Goal: Task Accomplishment & Management: Use online tool/utility

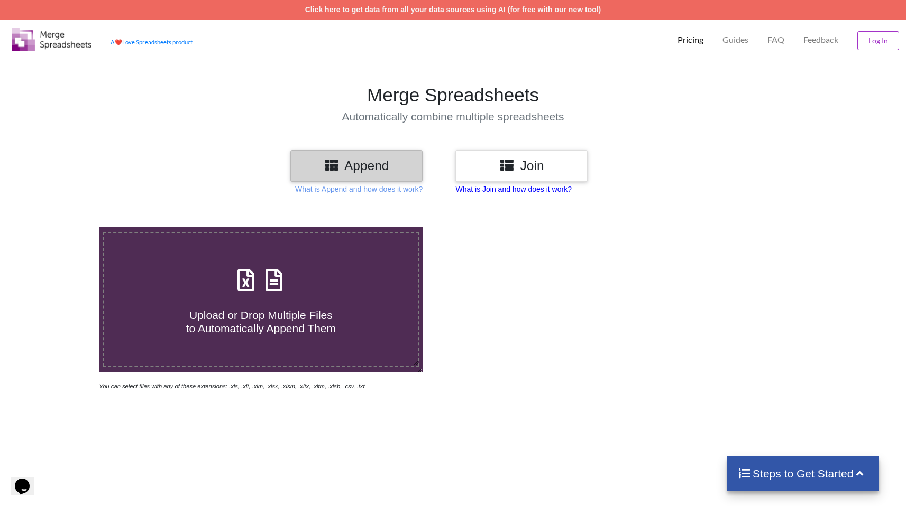
click at [422, 186] on p "What is Join and how does it work?" at bounding box center [358, 189] width 127 height 11
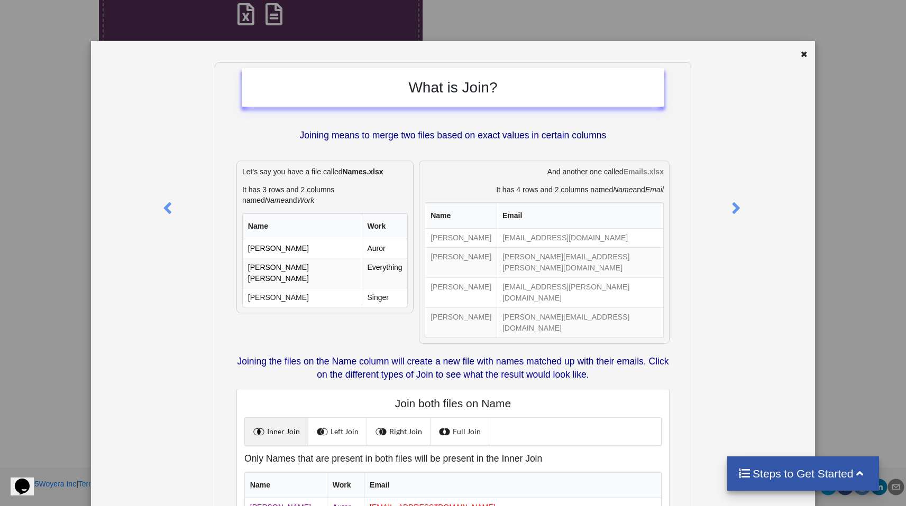
click at [450, 210] on div at bounding box center [754, 346] width 121 height 568
click at [450, 207] on div at bounding box center [754, 346] width 121 height 568
click at [450, 208] on icon at bounding box center [736, 204] width 22 height 19
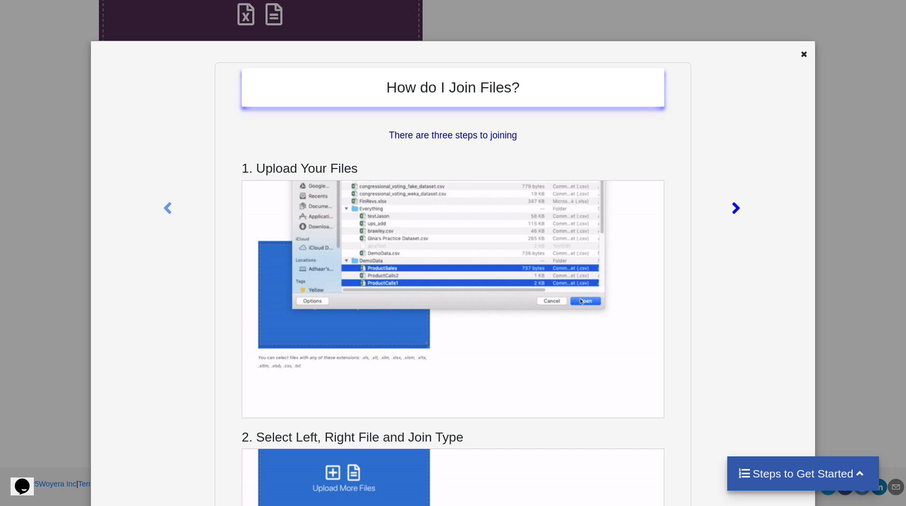
click at [450, 207] on icon at bounding box center [736, 204] width 22 height 19
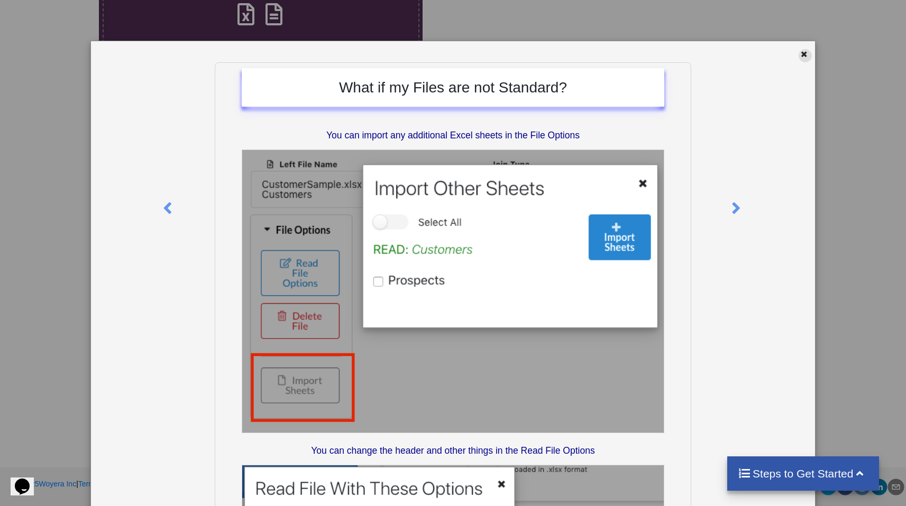
click at [450, 55] on icon at bounding box center [803, 52] width 9 height 7
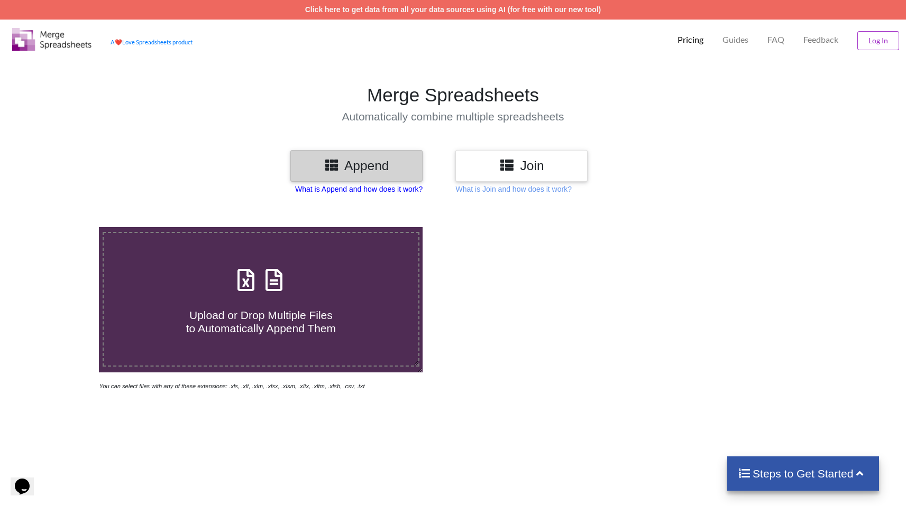
click at [327, 190] on p "What is Append and how does it work?" at bounding box center [358, 189] width 127 height 11
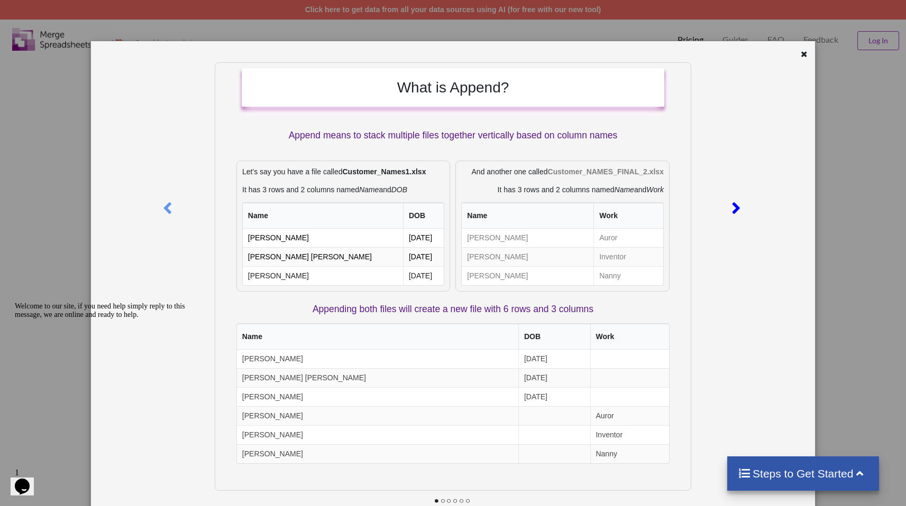
click at [450, 207] on div at bounding box center [737, 206] width 24 height 288
click at [450, 206] on icon at bounding box center [736, 204] width 22 height 19
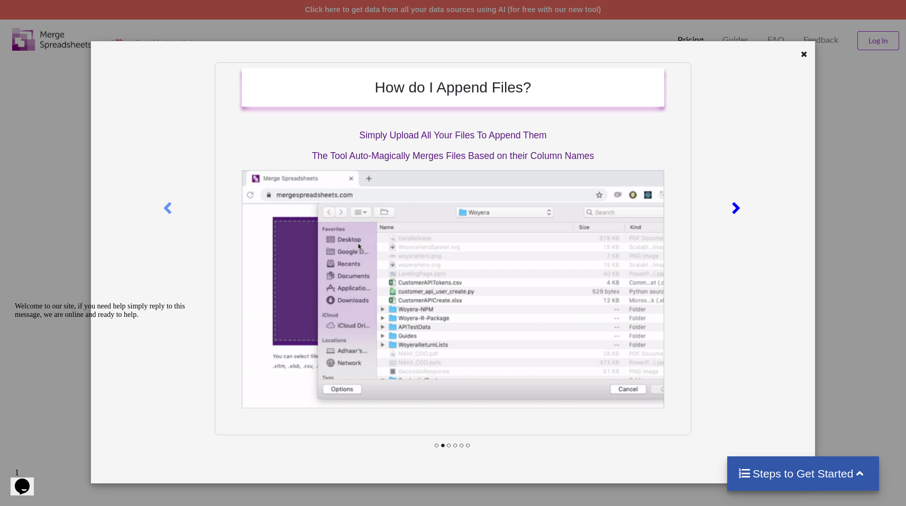
click at [450, 205] on icon at bounding box center [736, 204] width 22 height 19
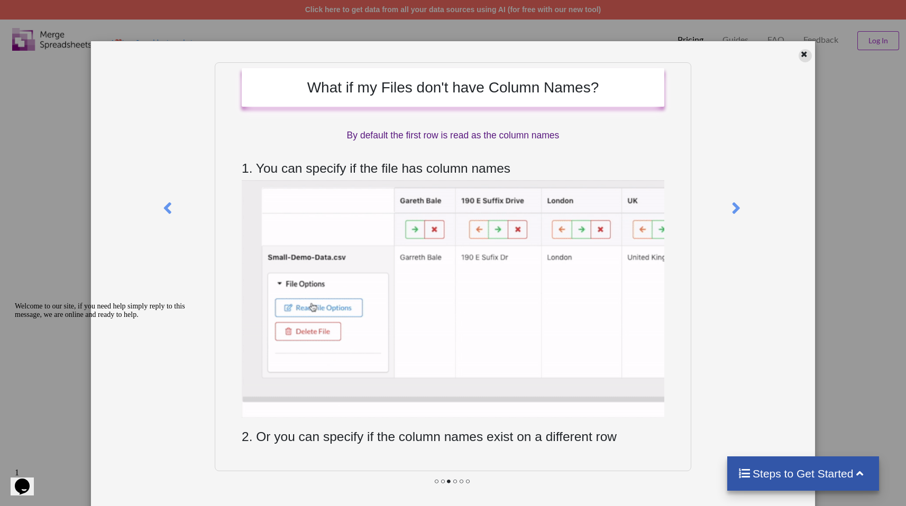
click at [450, 52] on icon at bounding box center [803, 52] width 9 height 7
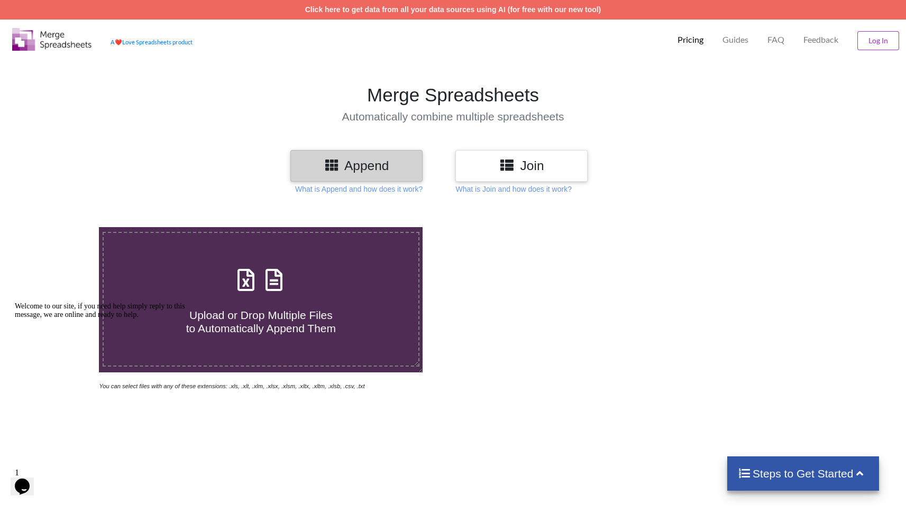
click at [350, 158] on h3 "Append" at bounding box center [356, 165] width 116 height 15
click at [320, 279] on div "Upload or Drop Multiple Files to Automatically Append Them" at bounding box center [261, 299] width 315 height 71
click at [63, 227] on input "Upload or Drop Multiple Files to Automatically Append Them" at bounding box center [63, 227] width 0 height 0
type input "C:\fakepath\Solar in [GEOGRAPHIC_DATA], [GEOGRAPHIC_DATA] (Report by ).csv"
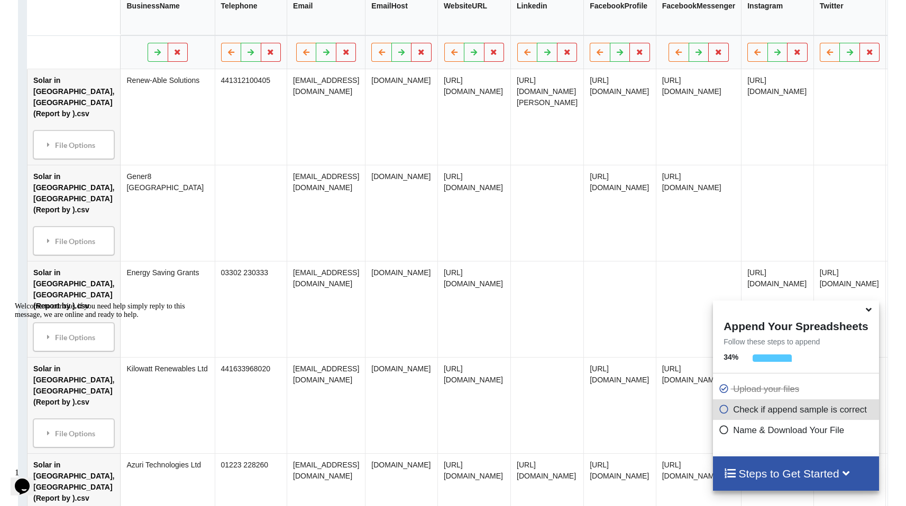
scroll to position [660, 0]
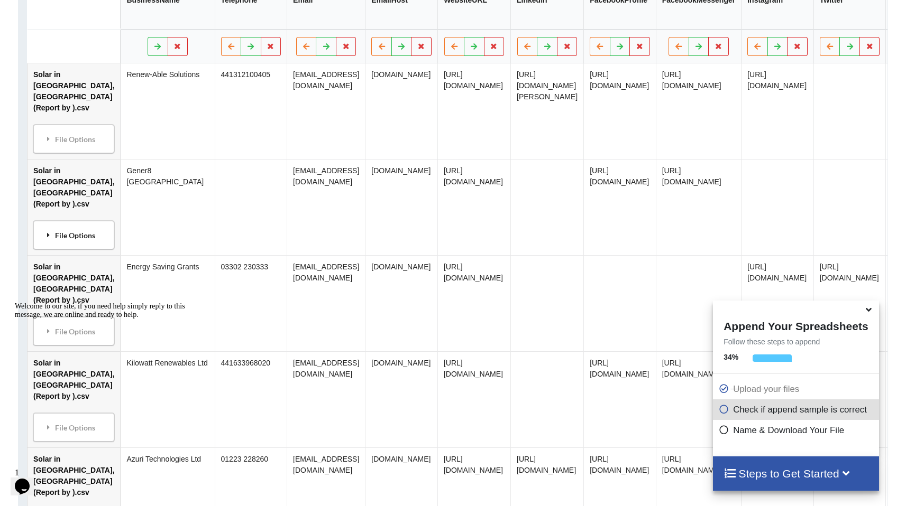
click at [51, 239] on icon at bounding box center [49, 235] width 10 height 7
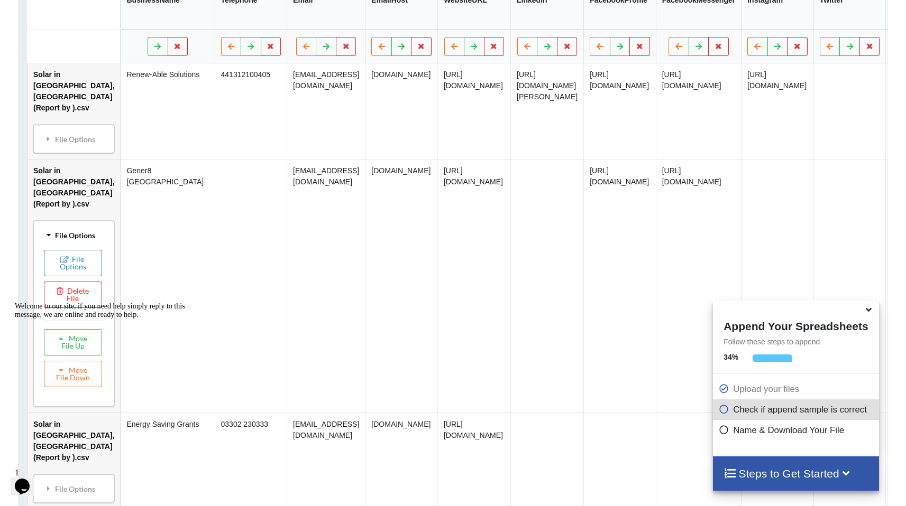
click at [51, 240] on icon at bounding box center [48, 235] width 7 height 10
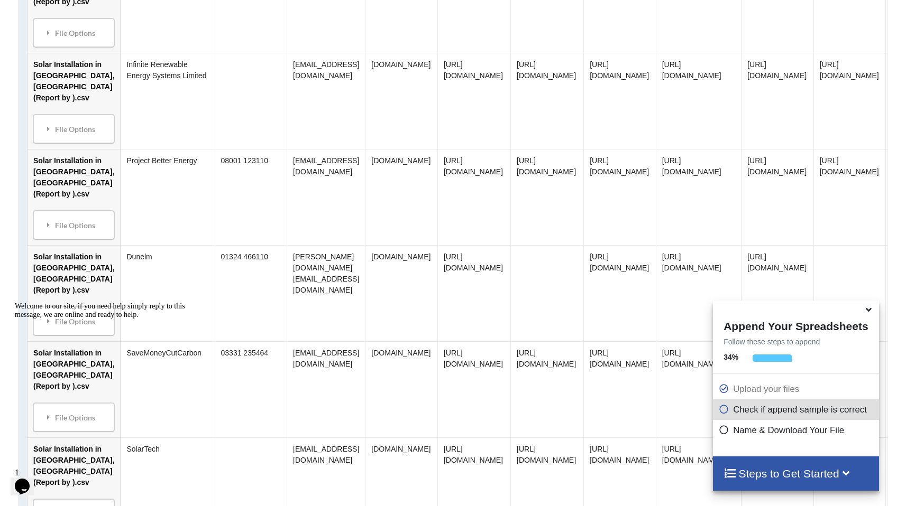
scroll to position [7812, 0]
click at [65, 319] on div "Welcome to our site, if you need help simply reply to this message, we are onli…" at bounding box center [110, 310] width 190 height 17
click at [59, 319] on div "Welcome to our site, if you need help simply reply to this message, we are onli…" at bounding box center [110, 310] width 190 height 17
drag, startPoint x: 50, startPoint y: 336, endPoint x: 60, endPoint y: 299, distance: 38.3
click at [50, 319] on div "Welcome to our site, if you need help simply reply to this message, we are onli…" at bounding box center [110, 310] width 190 height 17
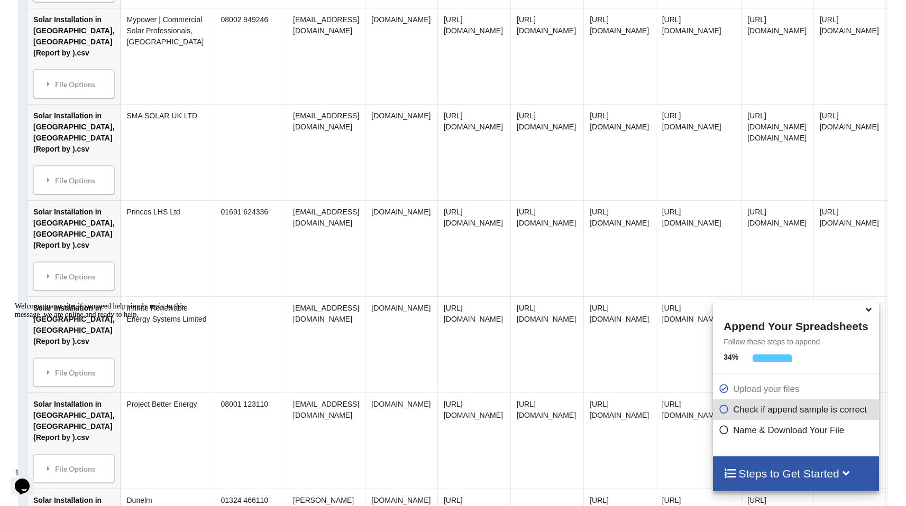
scroll to position [7730, 0]
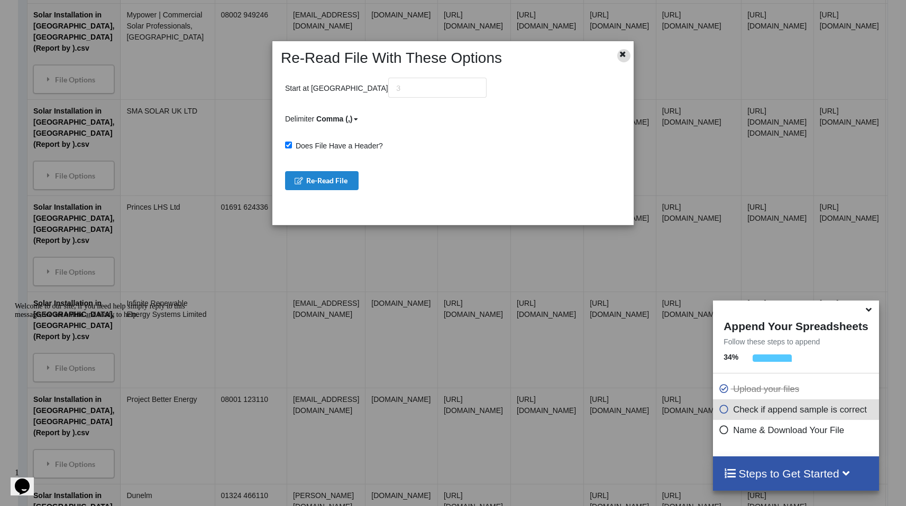
click at [450, 54] on icon at bounding box center [622, 52] width 9 height 7
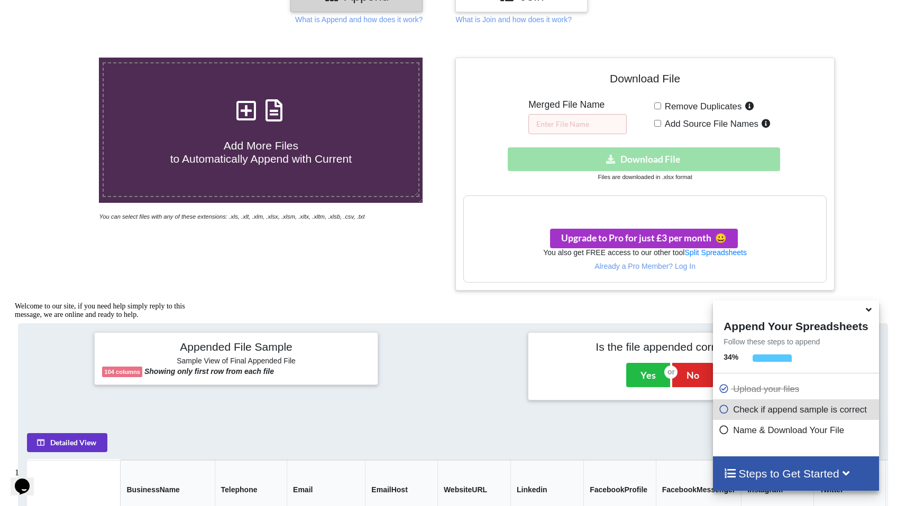
scroll to position [301, 0]
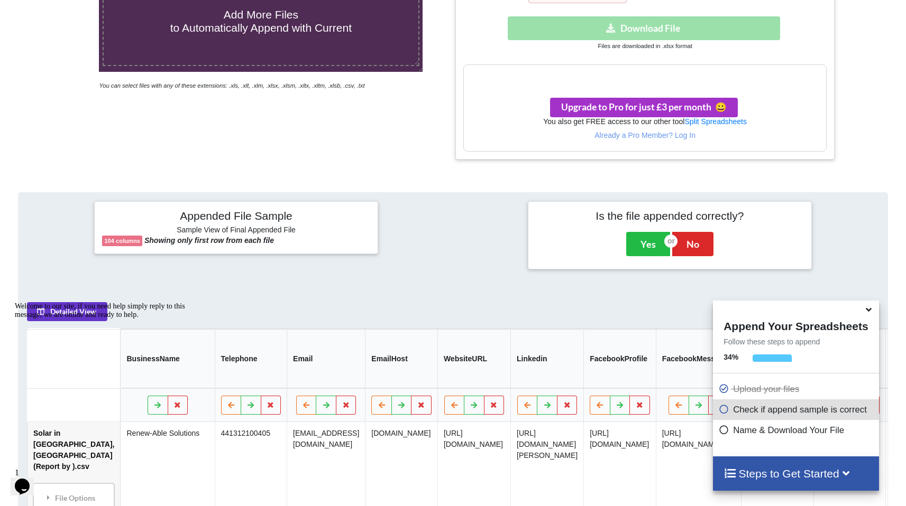
click at [450, 407] on p "Check if append sample is correct" at bounding box center [797, 409] width 158 height 13
click at [450, 464] on h4 "Steps to Get Started" at bounding box center [795, 473] width 144 height 13
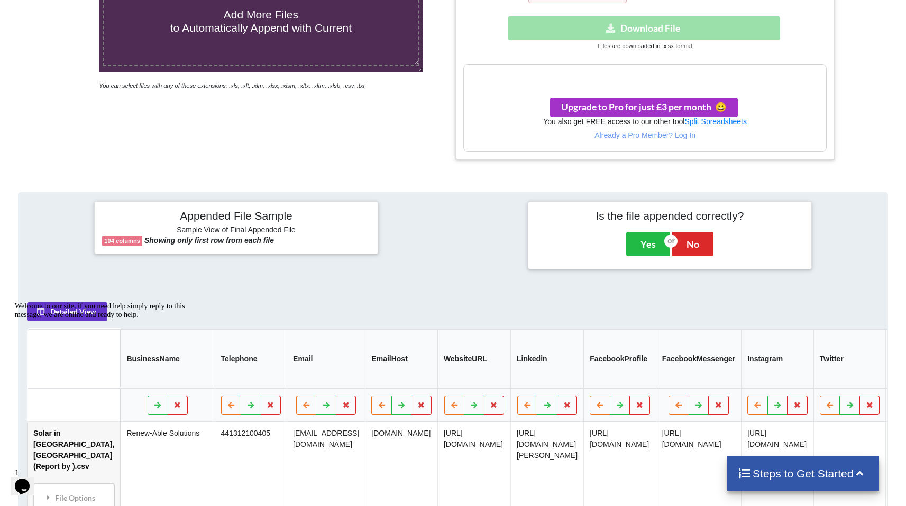
click at [450, 464] on h4 "Steps to Get Started" at bounding box center [802, 473] width 131 height 13
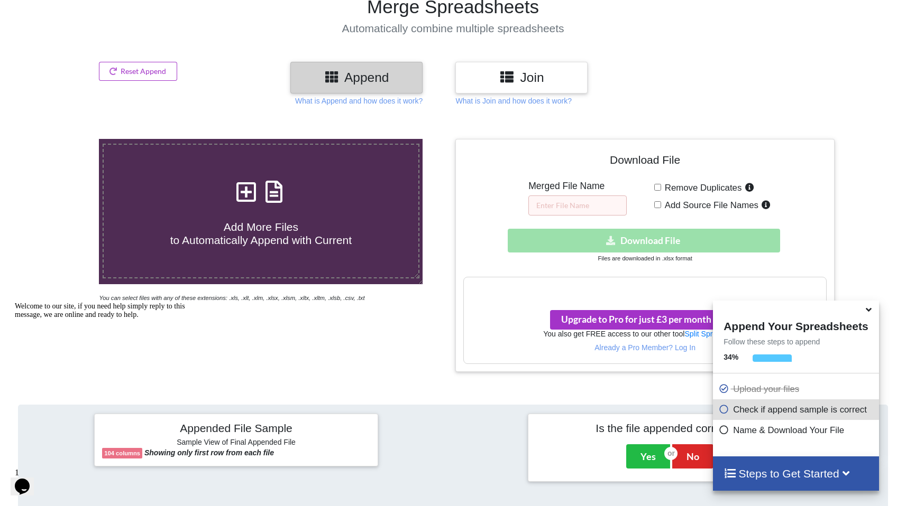
scroll to position [86, 0]
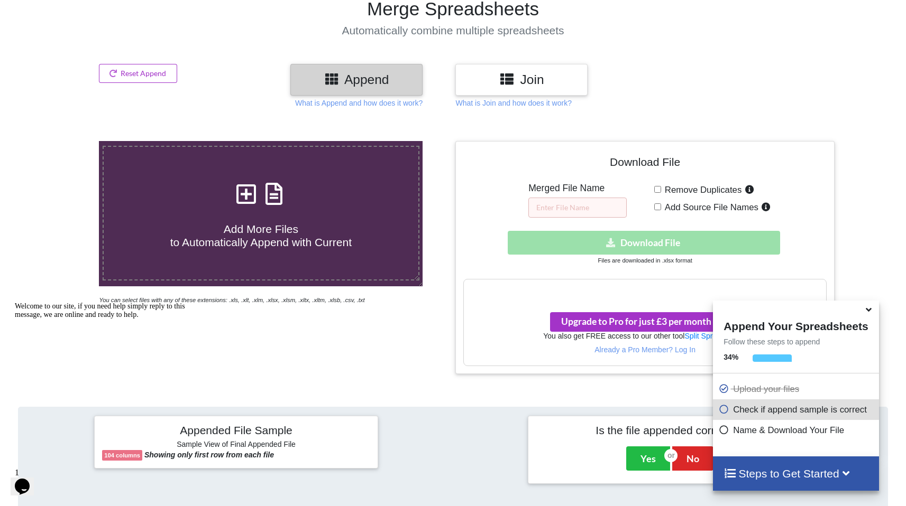
click at [450, 182] on div at bounding box center [875, 257] width 77 height 233
click at [450, 313] on icon at bounding box center [868, 308] width 11 height 10
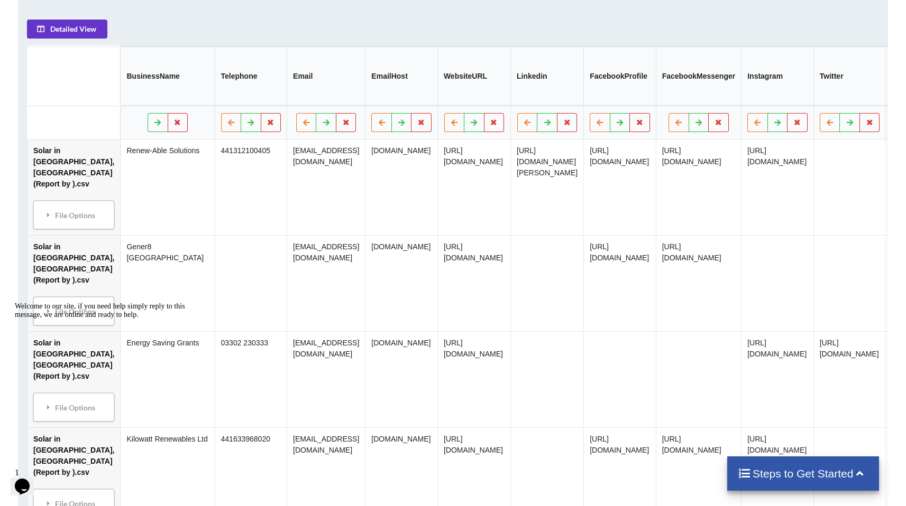
scroll to position [603, 0]
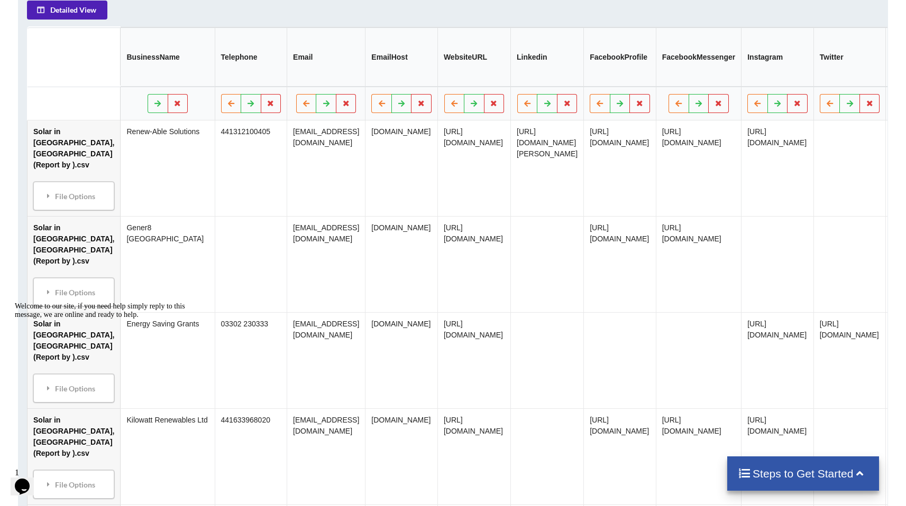
click at [107, 19] on button "Detailed View" at bounding box center [67, 10] width 80 height 19
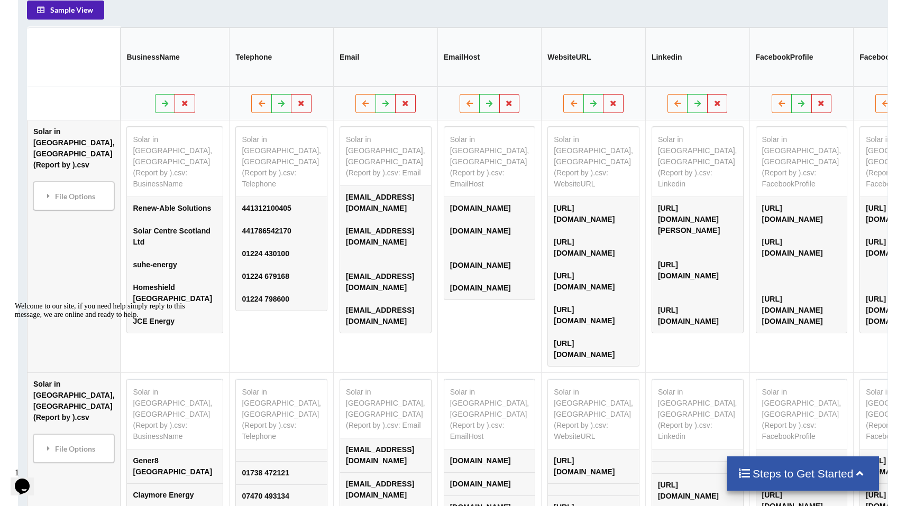
scroll to position [392, 0]
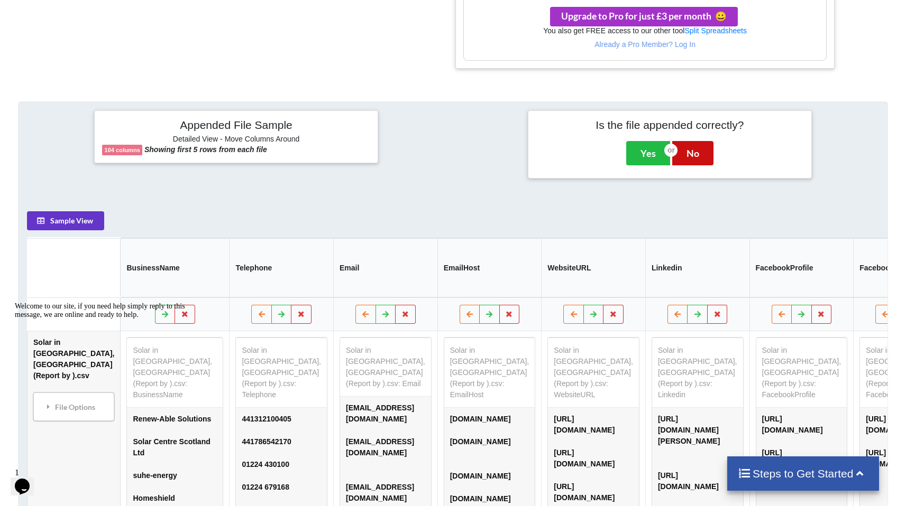
click at [450, 154] on button "No" at bounding box center [692, 153] width 41 height 24
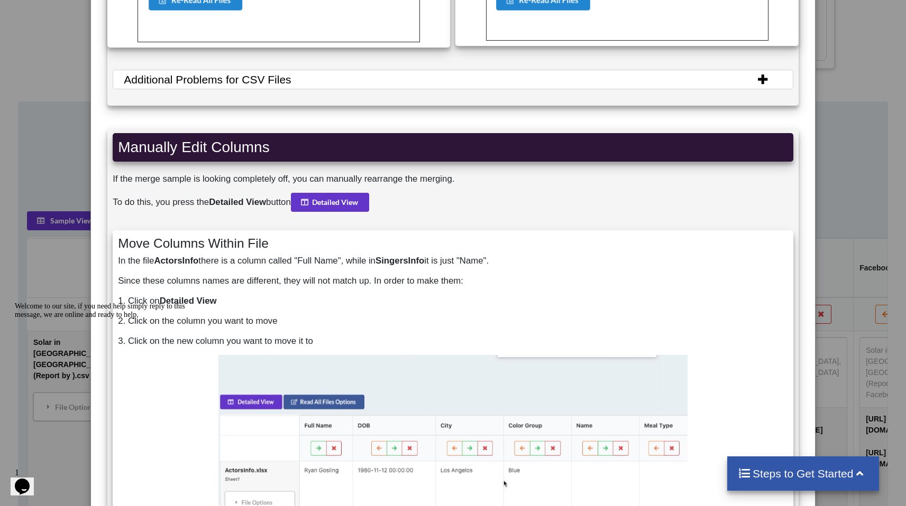
scroll to position [863, 0]
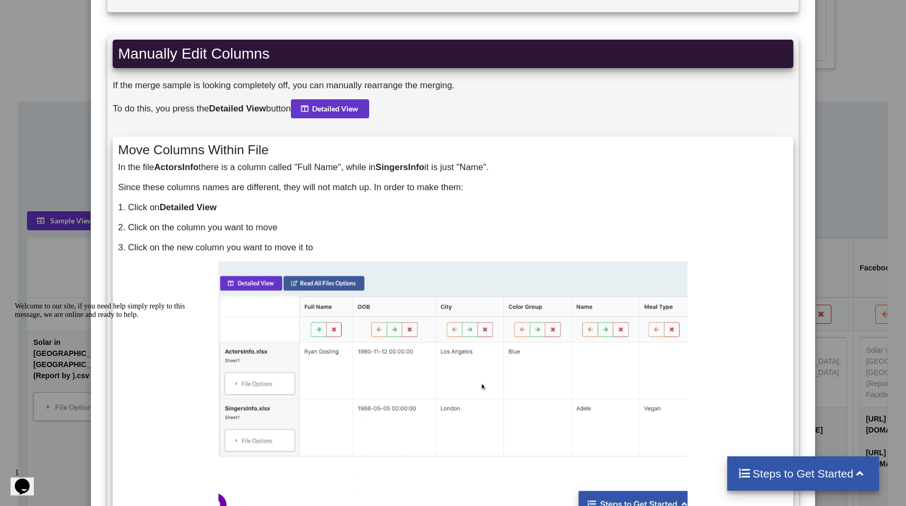
click at [450, 74] on div "Tips for Appending Correctly Read Column Names Properly Our algorithm merges fi…" at bounding box center [453, 253] width 906 height 506
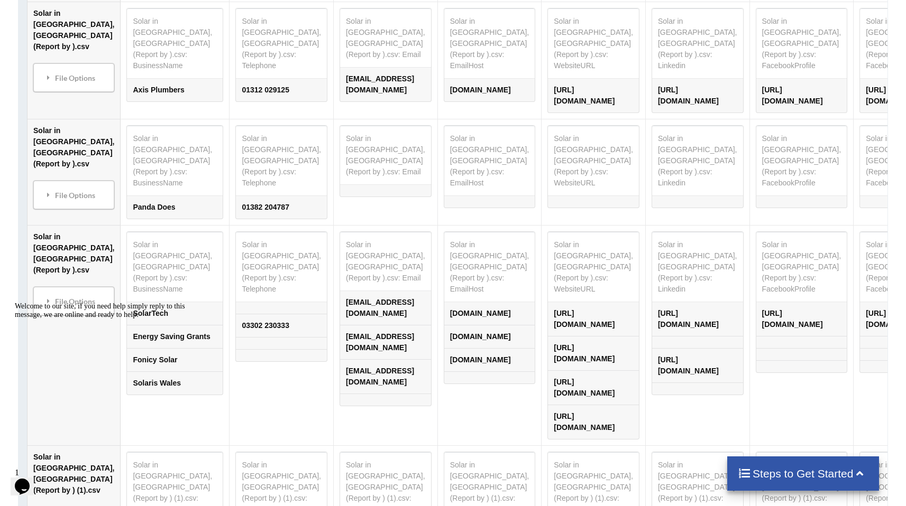
scroll to position [5777, 0]
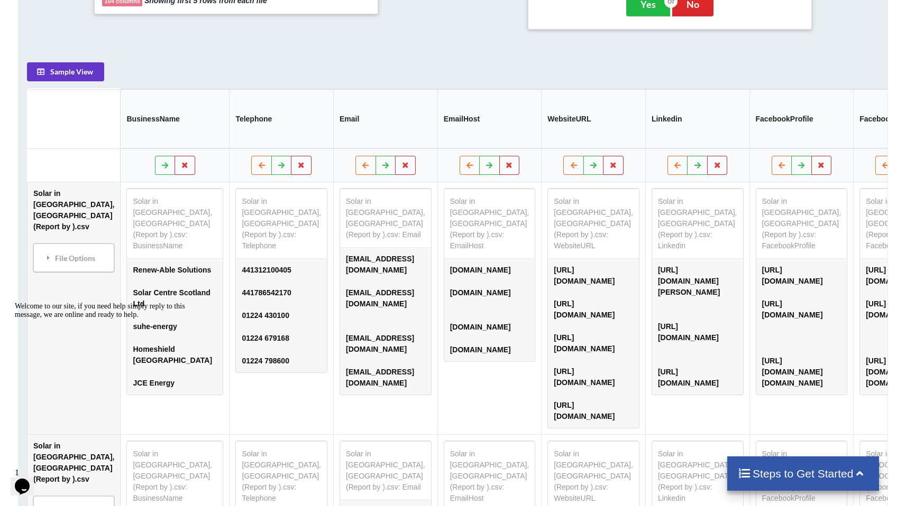
scroll to position [334, 0]
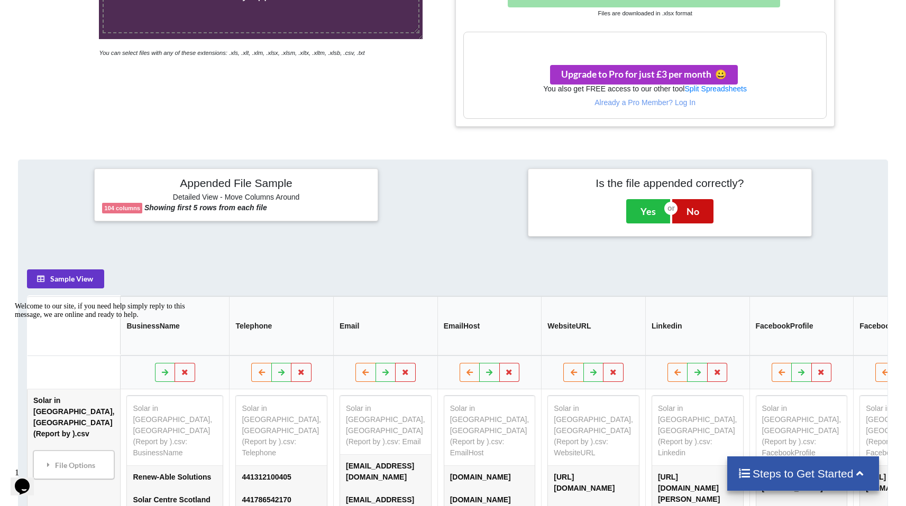
click at [450, 211] on button "No" at bounding box center [692, 211] width 41 height 24
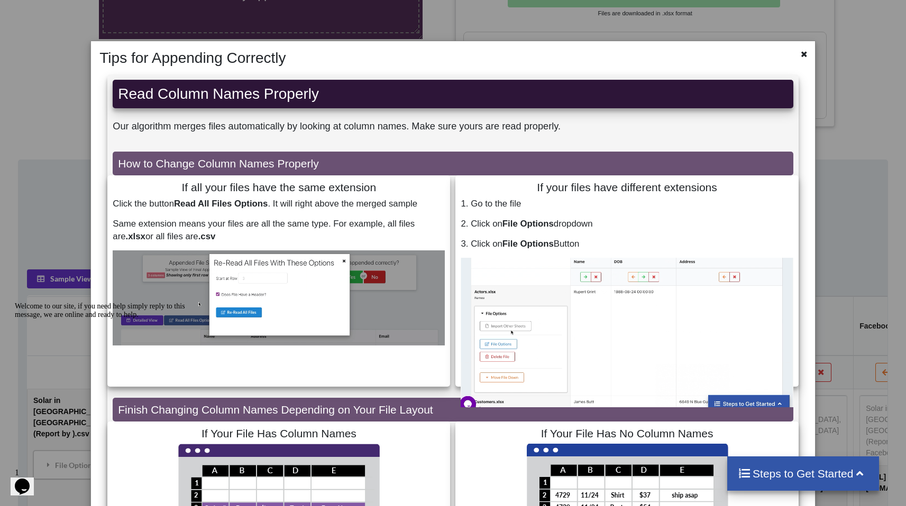
click at [450, 54] on icon at bounding box center [803, 52] width 9 height 7
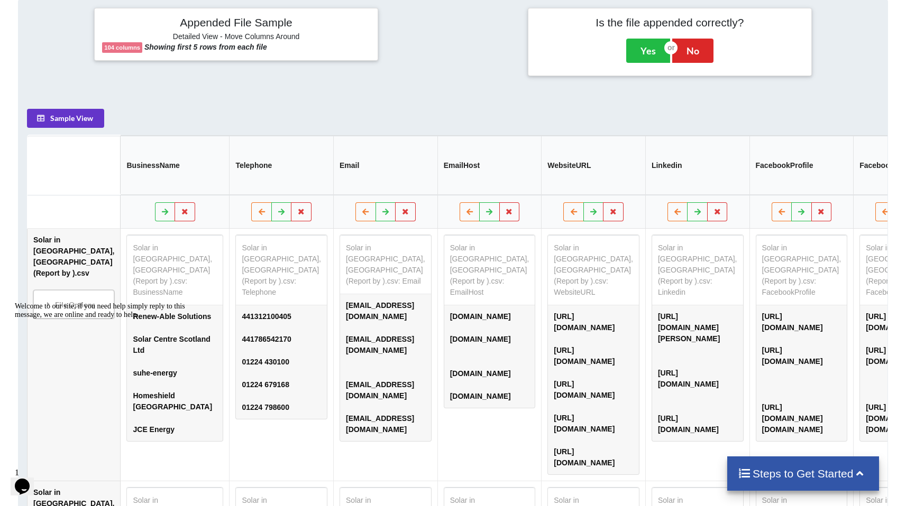
scroll to position [493, 0]
click at [450, 48] on button "No" at bounding box center [692, 52] width 41 height 24
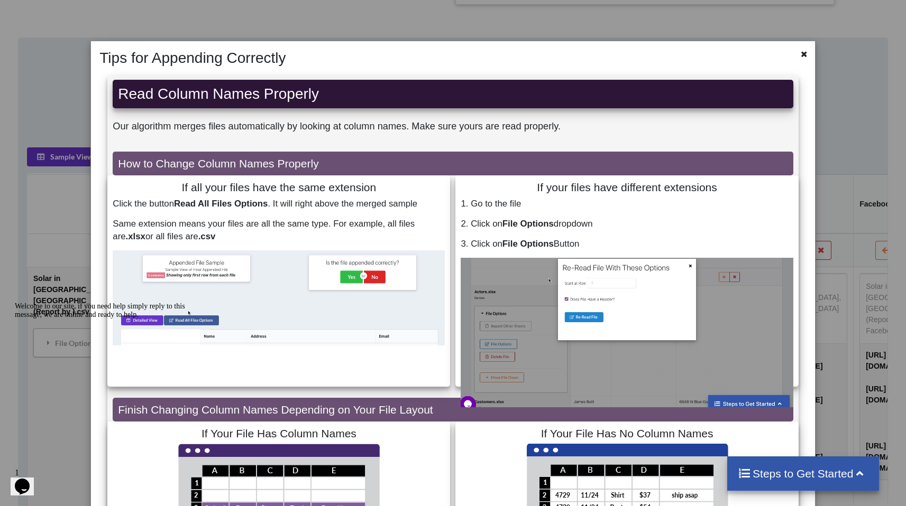
scroll to position [290, 0]
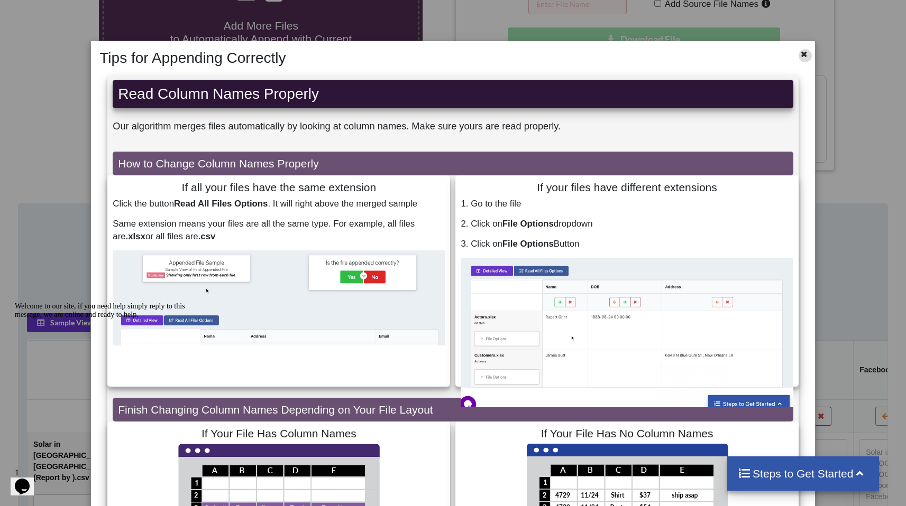
click at [450, 53] on icon at bounding box center [803, 52] width 9 height 7
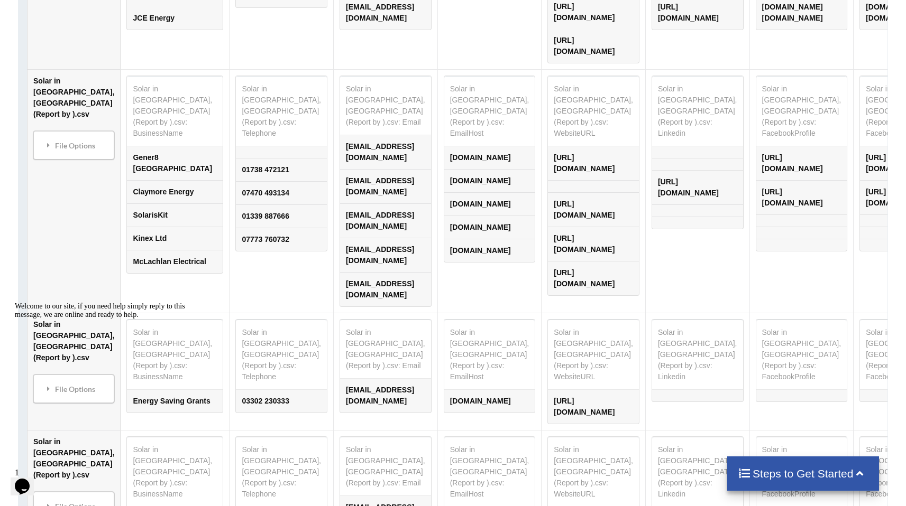
scroll to position [1030, 0]
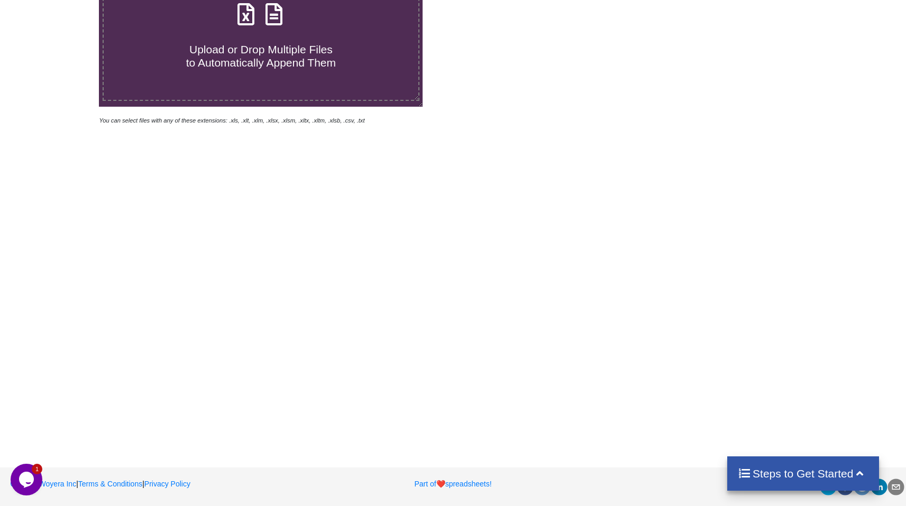
scroll to position [47, 0]
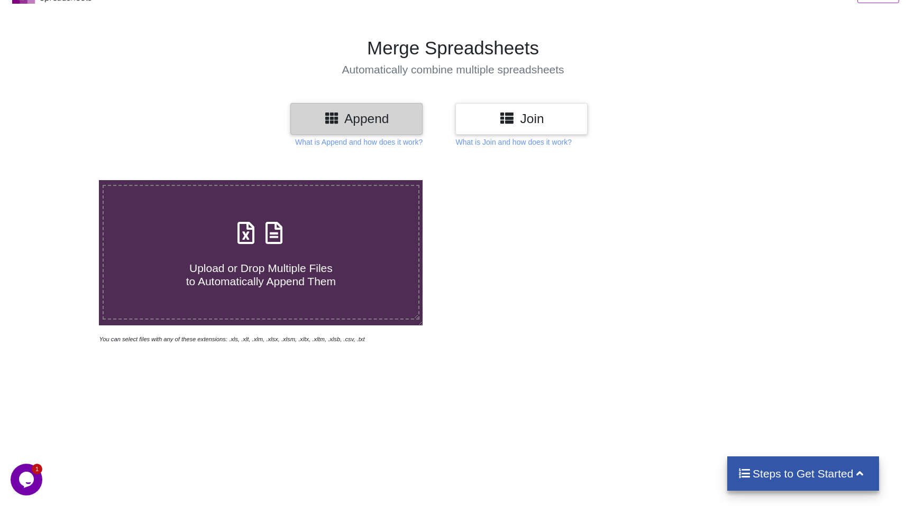
click at [323, 231] on div "Upload or Drop Multiple Files to Automatically Append Them" at bounding box center [261, 252] width 315 height 71
click at [63, 180] on input "Upload or Drop Multiple Files to Automatically Append Them" at bounding box center [63, 180] width 0 height 0
type input "C:\fakepath\Solar in [GEOGRAPHIC_DATA], [GEOGRAPHIC_DATA] (Report by ).csv"
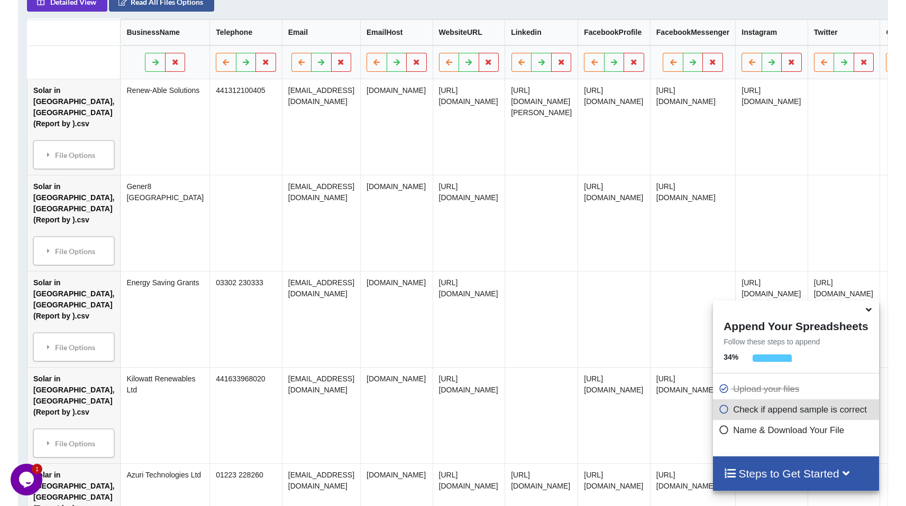
scroll to position [580, 0]
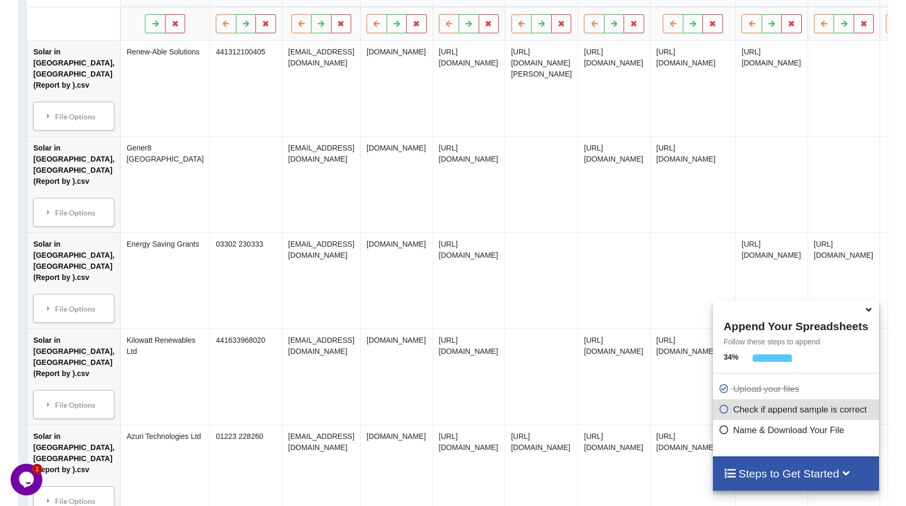
click at [126, 58] on td "Renew-Able Solutions" at bounding box center [165, 89] width 89 height 96
click at [151, 27] on icon at bounding box center [155, 24] width 9 height 6
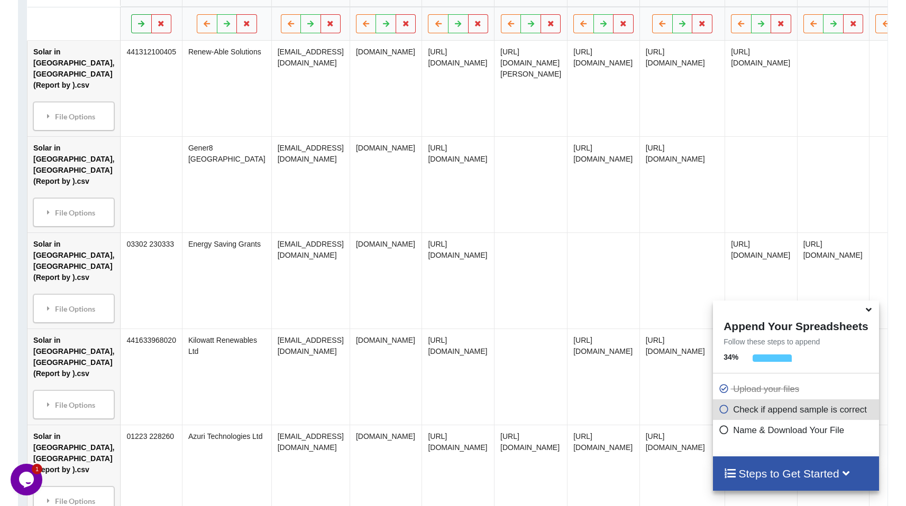
click at [137, 27] on icon at bounding box center [141, 24] width 9 height 6
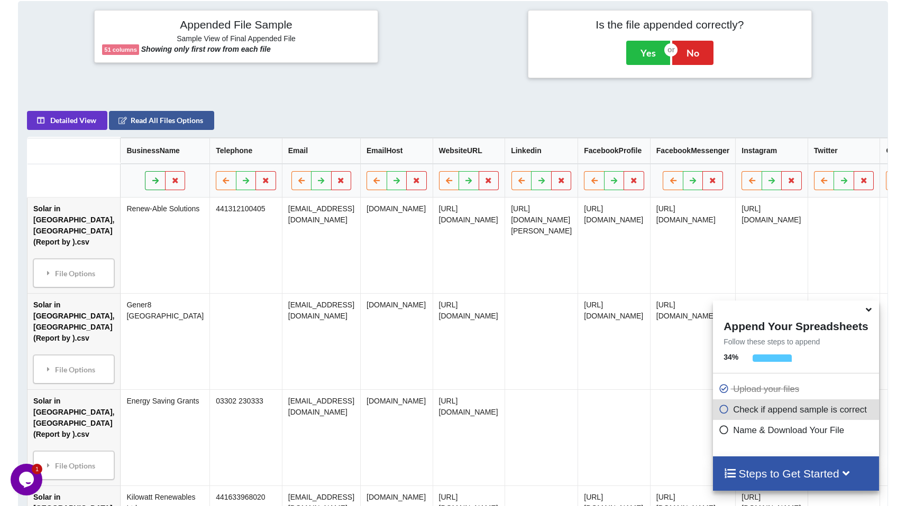
scroll to position [569, 0]
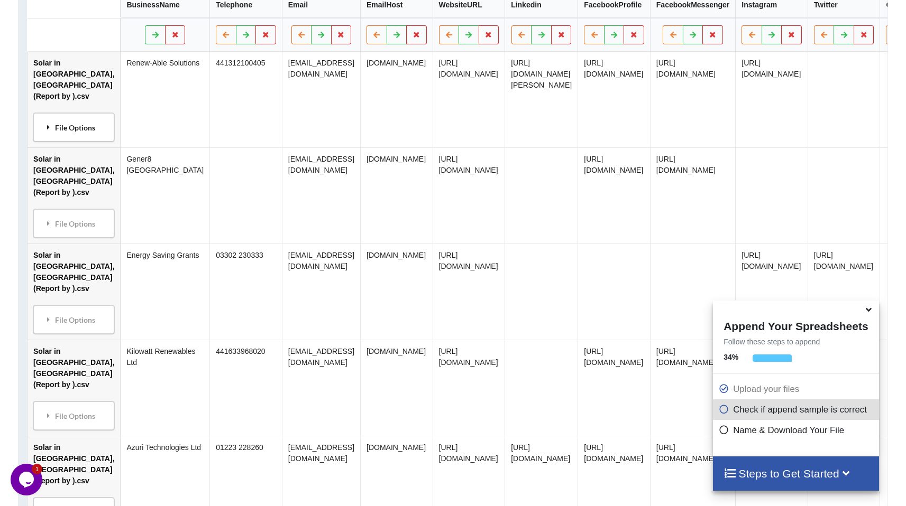
click at [77, 139] on div "File Options" at bounding box center [74, 128] width 75 height 22
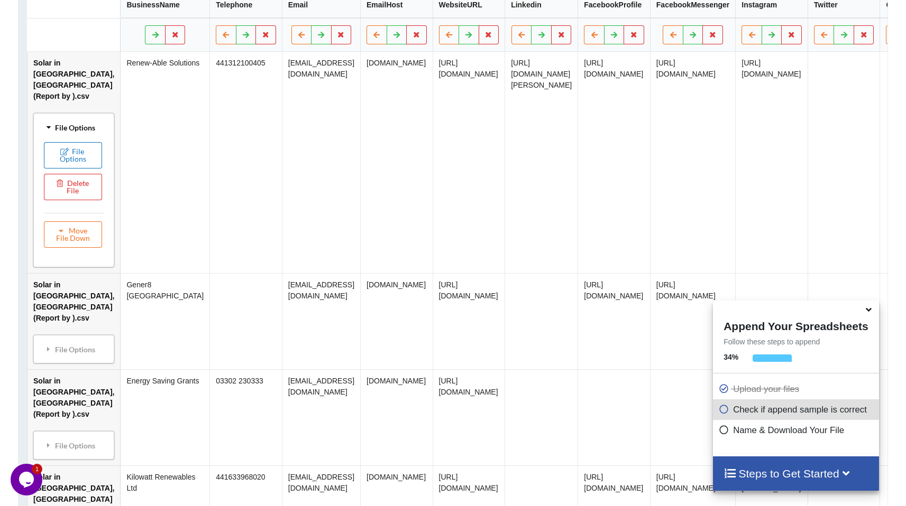
click at [69, 169] on button "File Options" at bounding box center [73, 156] width 58 height 26
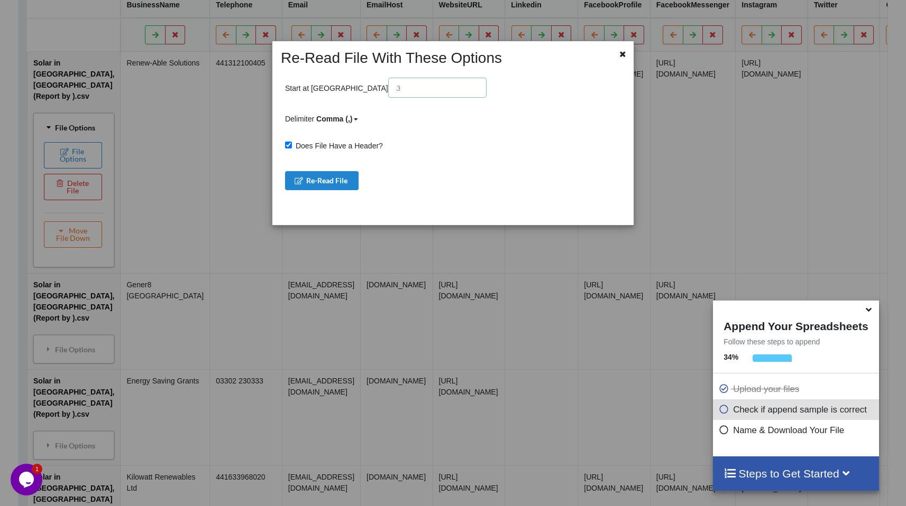
click at [388, 81] on input "text" at bounding box center [437, 88] width 98 height 20
type input "1"
click at [327, 182] on button "Re-Read File" at bounding box center [322, 180] width 74 height 19
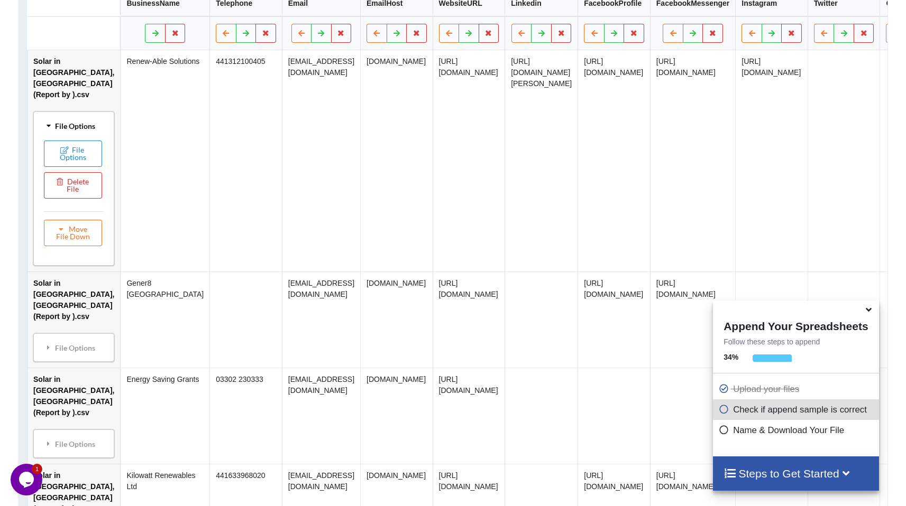
scroll to position [200, 0]
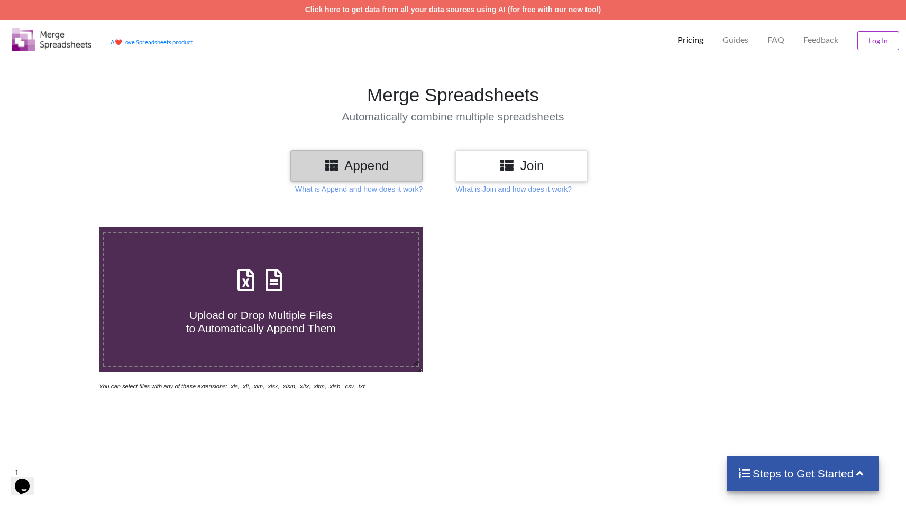
click at [251, 143] on section "Merge Spreadsheets Automatically combine multiple spreadsheets" at bounding box center [453, 104] width 906 height 94
click at [269, 262] on label "Upload or Drop Multiple Files to Automatically Append Them" at bounding box center [261, 299] width 317 height 135
click at [63, 227] on input "Upload or Drop Multiple Files to Automatically Append Them" at bounding box center [63, 227] width 0 height 0
type input "C:\fakepath\Solar in [GEOGRAPHIC_DATA], [GEOGRAPHIC_DATA] (Report by ).csv"
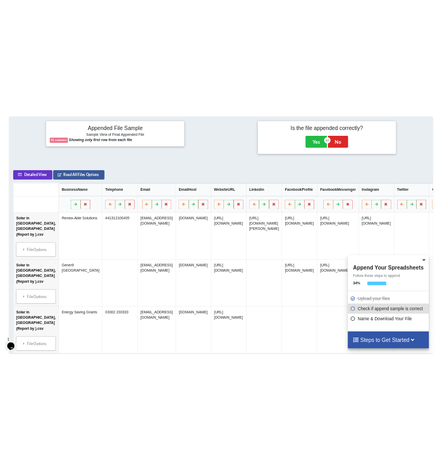
scroll to position [424, 0]
